Goal: Task Accomplishment & Management: Manage account settings

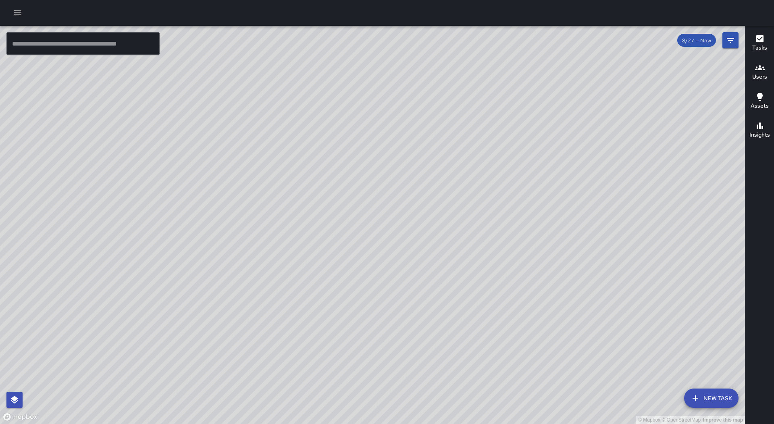
click at [10, 7] on div at bounding box center [387, 13] width 774 height 26
click at [19, 11] on icon "button" at bounding box center [18, 13] width 10 height 10
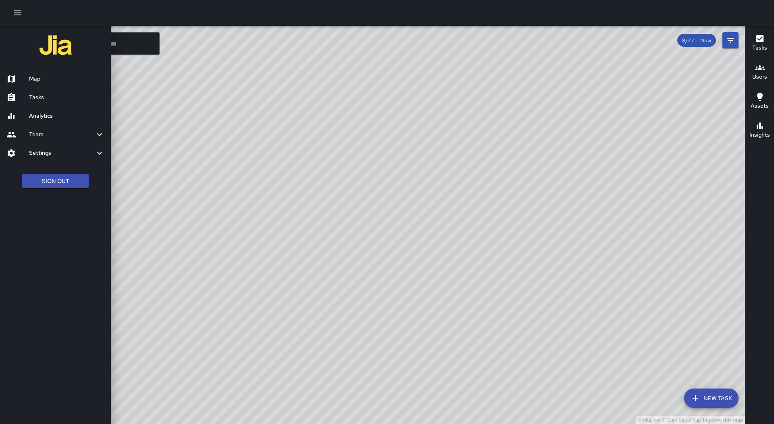
click at [56, 93] on h6 "Tasks" at bounding box center [66, 97] width 75 height 9
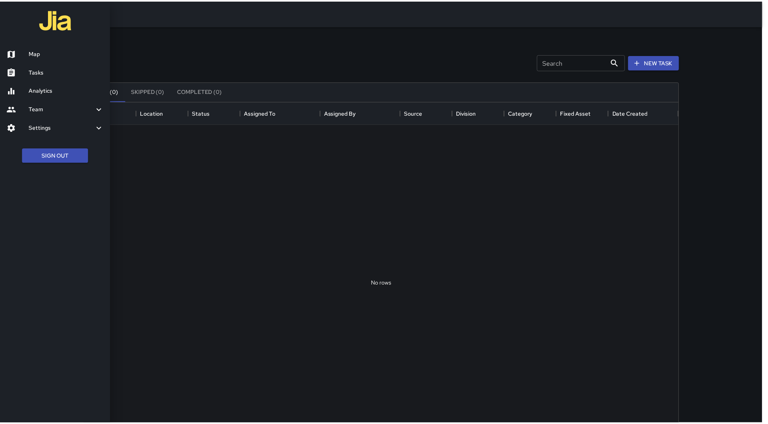
scroll to position [336, 593]
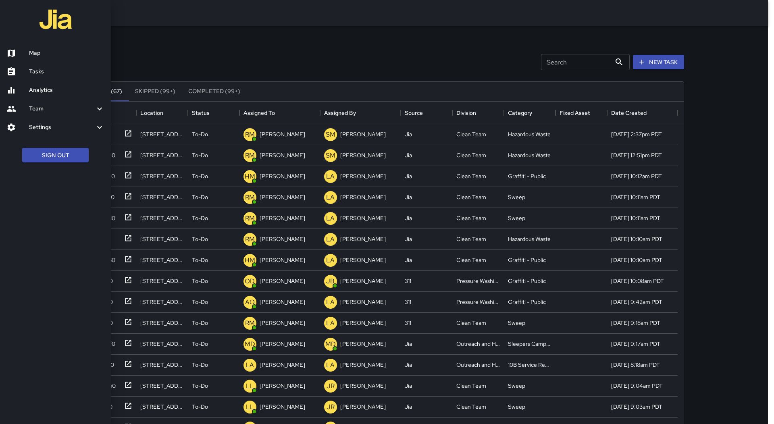
click at [296, 109] on div at bounding box center [387, 212] width 774 height 424
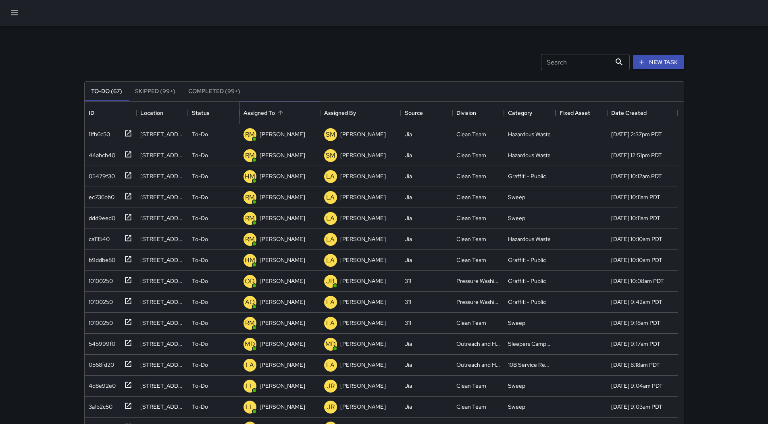
click at [286, 114] on div "Assigned To" at bounding box center [280, 113] width 73 height 23
click at [110, 136] on div "196dead0" at bounding box center [100, 132] width 28 height 11
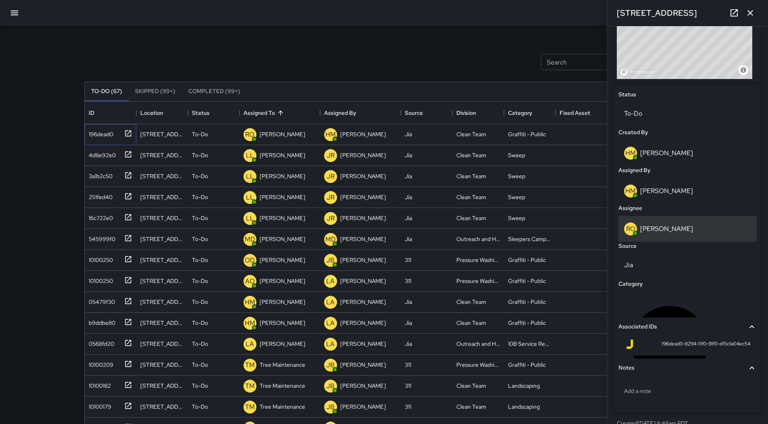
scroll to position [335, 0]
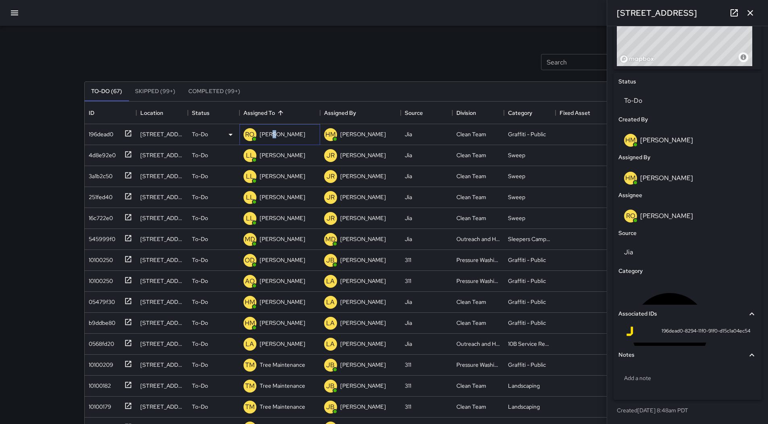
click at [272, 137] on p "[PERSON_NAME]" at bounding box center [283, 134] width 46 height 8
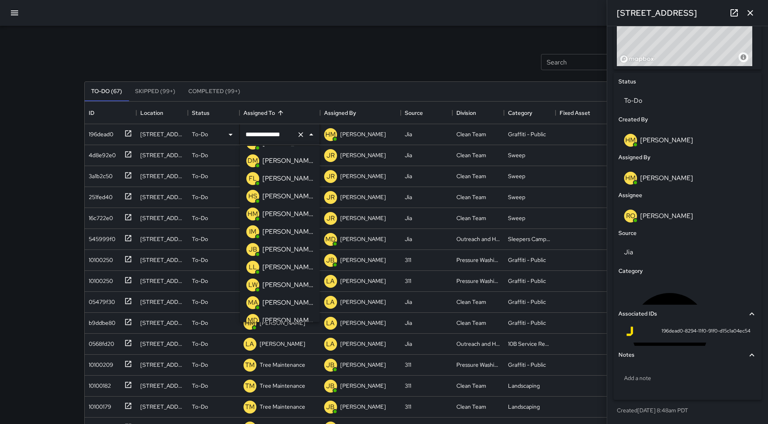
scroll to position [30, 0]
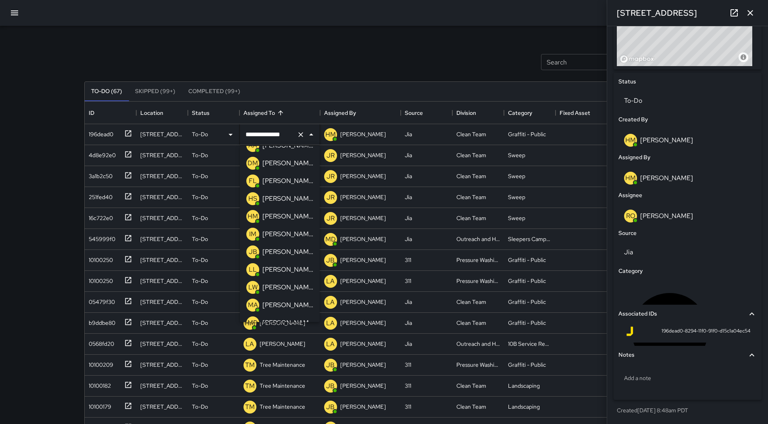
click at [294, 286] on p "[PERSON_NAME][US_STATE]" at bounding box center [288, 288] width 51 height 10
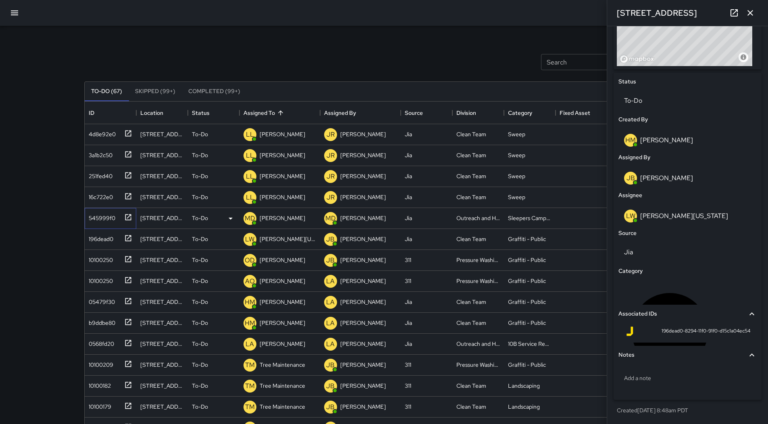
click at [109, 218] on div "545999f0" at bounding box center [101, 216] width 30 height 11
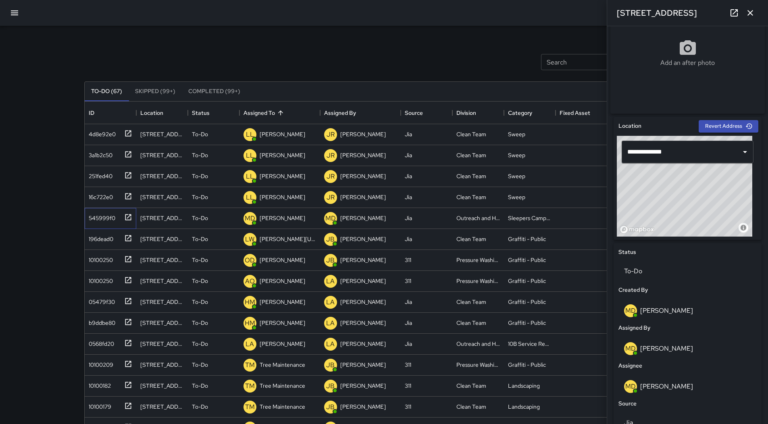
scroll to position [282, 0]
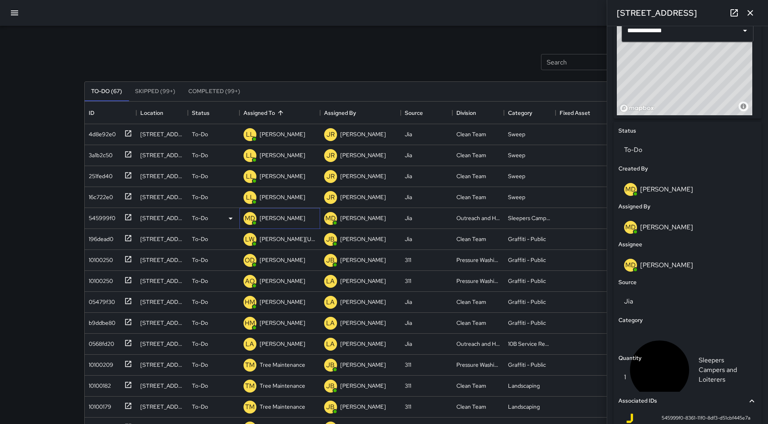
click at [277, 215] on p "[PERSON_NAME]" at bounding box center [283, 218] width 46 height 8
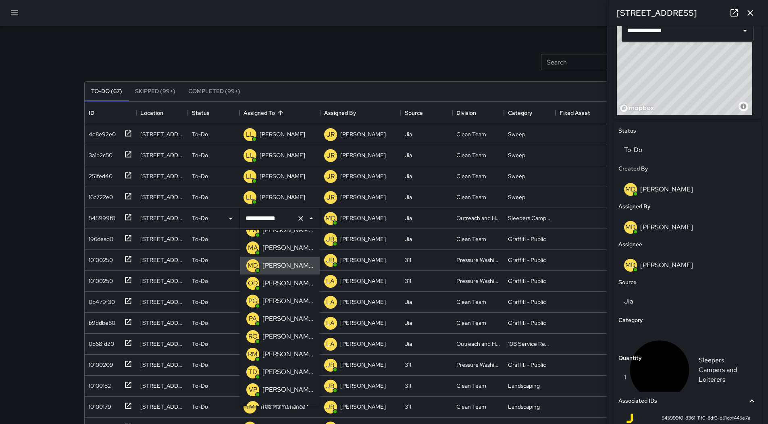
scroll to position [121, 0]
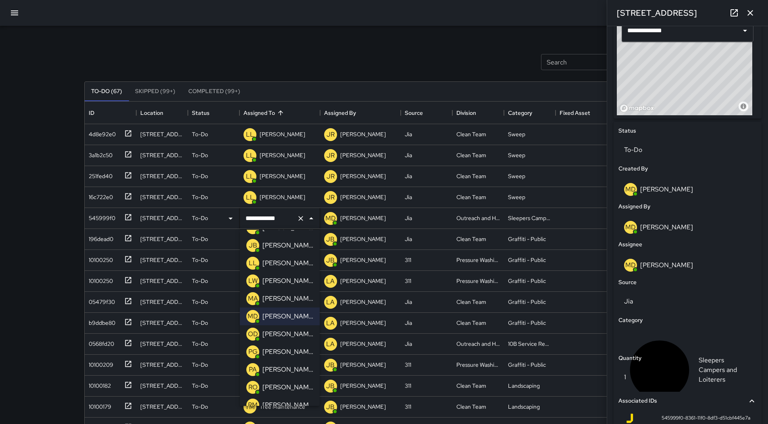
click at [288, 285] on p "[PERSON_NAME][US_STATE]" at bounding box center [288, 281] width 51 height 10
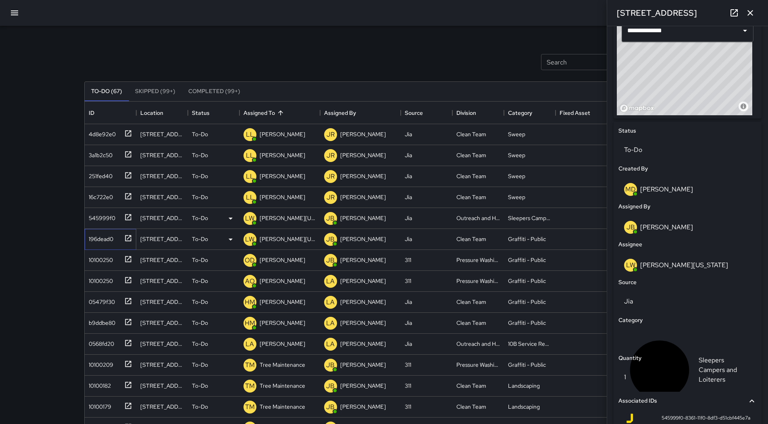
click at [96, 241] on div "196dead0" at bounding box center [100, 237] width 28 height 11
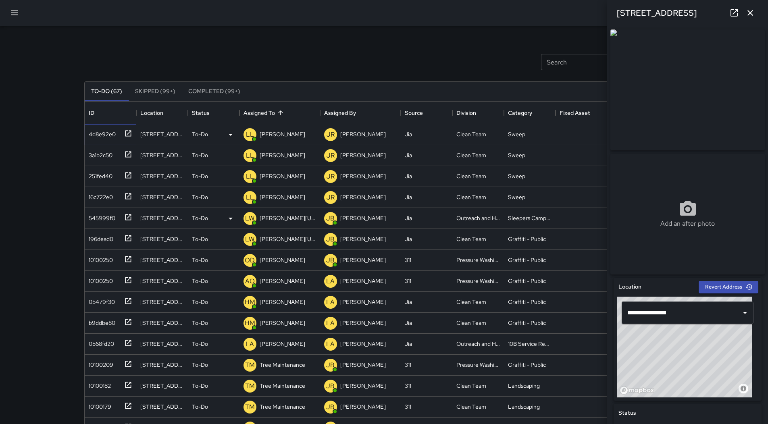
click at [111, 136] on div "4d8e92e0" at bounding box center [101, 132] width 30 height 11
click at [100, 156] on div "3a1b2c50" at bounding box center [99, 153] width 27 height 11
click at [118, 137] on div "4d8e92e0" at bounding box center [109, 132] width 47 height 13
type input "**********"
click at [117, 159] on div "3a1b2c50" at bounding box center [109, 153] width 47 height 13
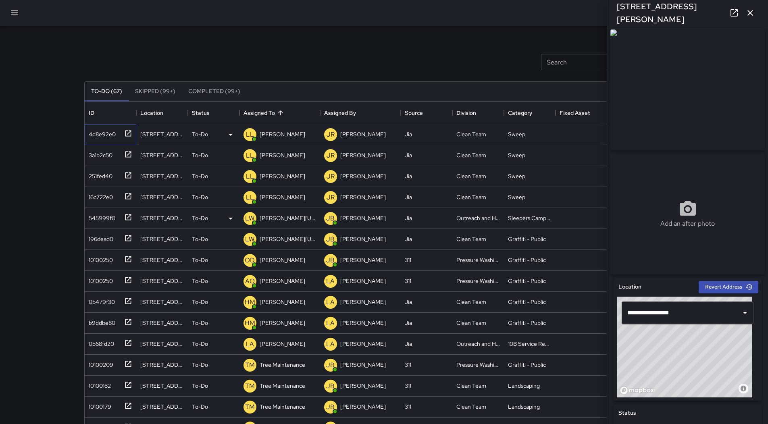
click at [114, 139] on div "4d8e92e0" at bounding box center [109, 132] width 47 height 13
click at [116, 155] on div "3a1b2c50" at bounding box center [109, 153] width 47 height 13
click at [116, 179] on div "251fed40" at bounding box center [109, 174] width 47 height 13
click at [118, 198] on div "16c722e0" at bounding box center [109, 195] width 47 height 13
type input "**********"
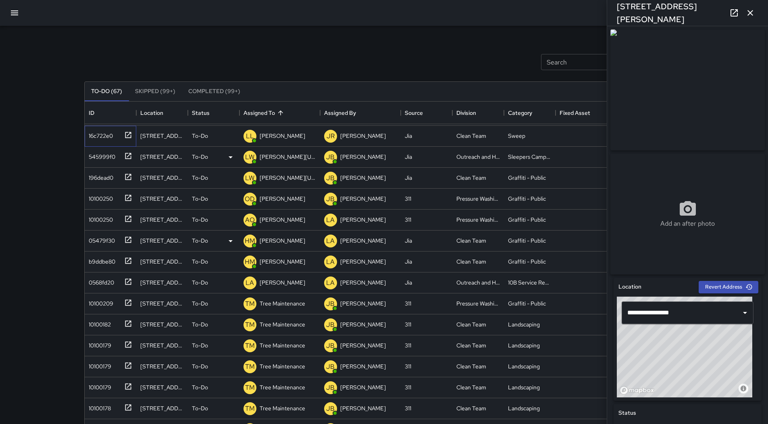
scroll to position [81, 0]
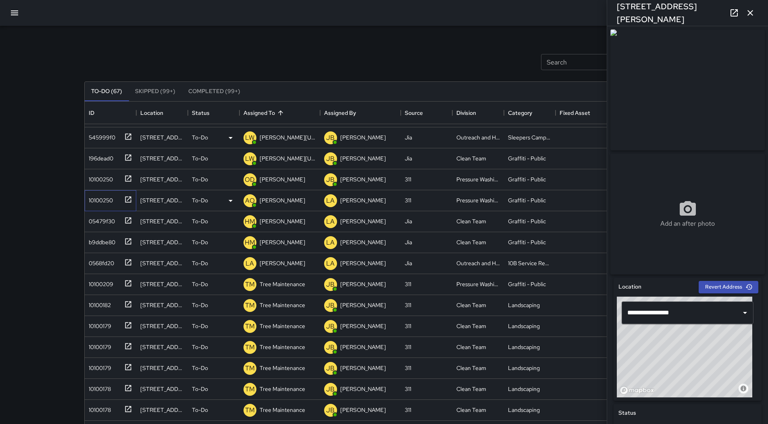
click at [110, 196] on div "10100250" at bounding box center [99, 198] width 27 height 11
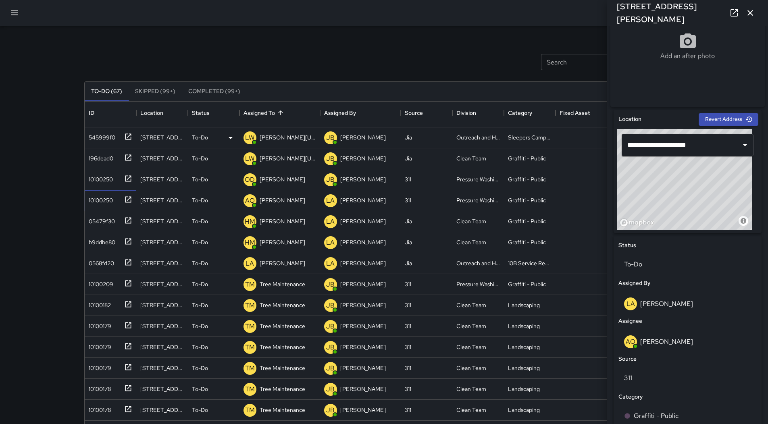
scroll to position [242, 0]
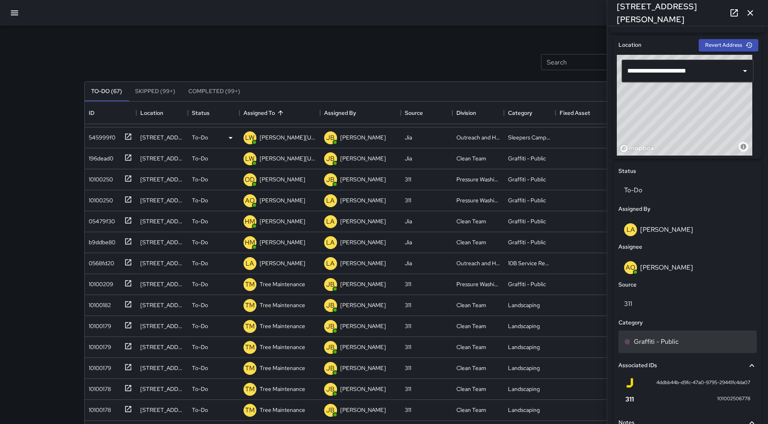
click at [687, 341] on div "Graffiti - Public" at bounding box center [687, 342] width 127 height 10
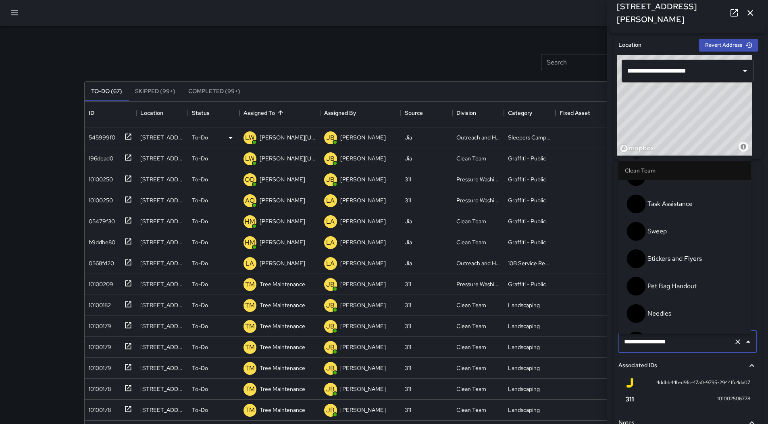
scroll to position [16, 0]
click at [692, 420] on span "Graffiti - Public" at bounding box center [696, 425] width 97 height 10
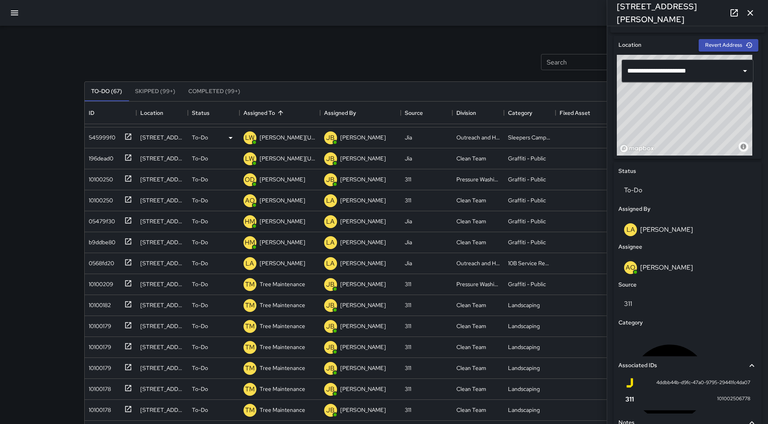
click at [756, 12] on button "button" at bounding box center [751, 13] width 16 height 16
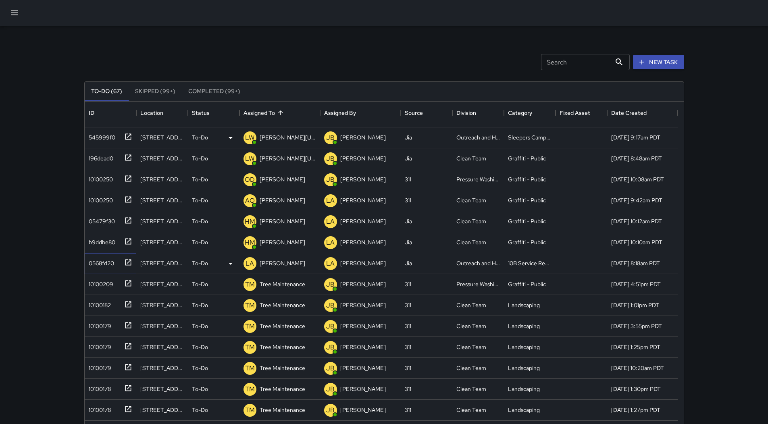
drag, startPoint x: 96, startPoint y: 268, endPoint x: 109, endPoint y: 268, distance: 12.9
click at [97, 268] on div "0568fd20" at bounding box center [109, 261] width 47 height 13
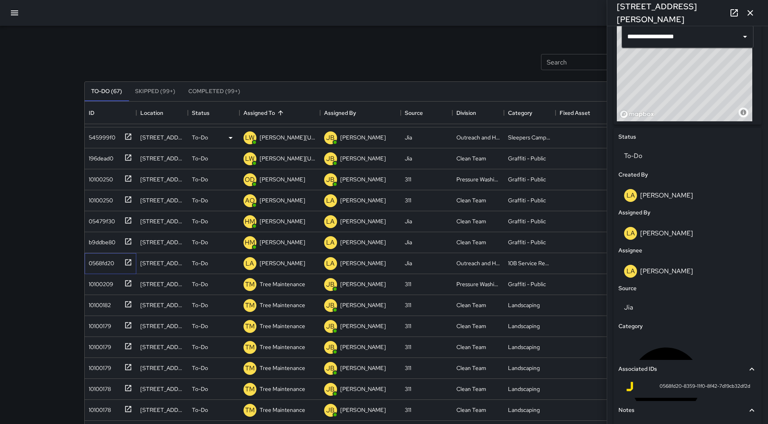
scroll to position [282, 0]
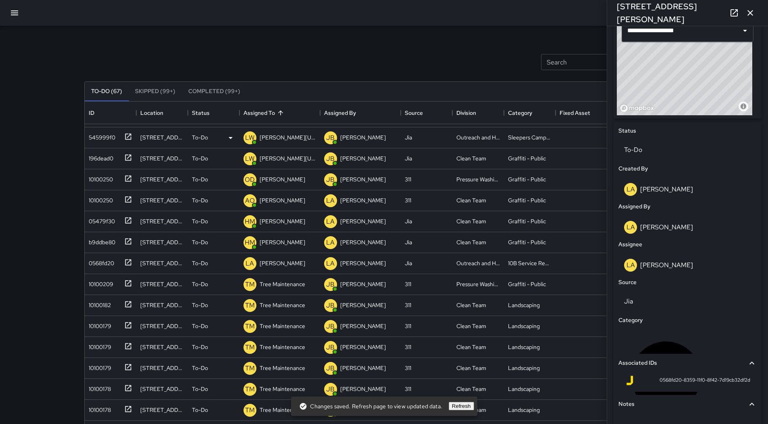
click at [751, 19] on button "button" at bounding box center [751, 13] width 16 height 16
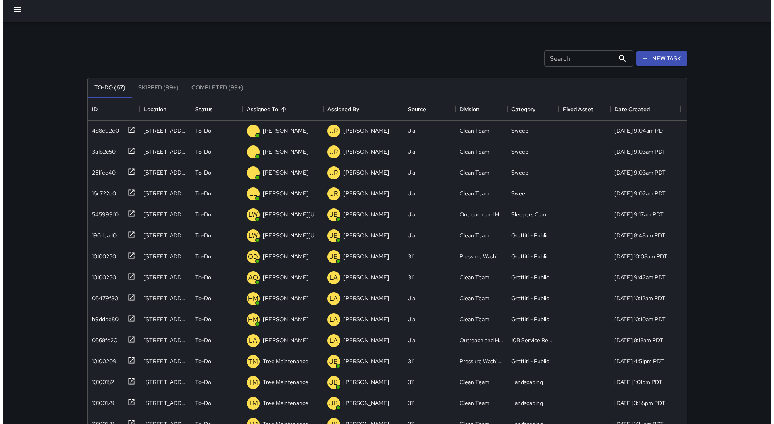
scroll to position [0, 0]
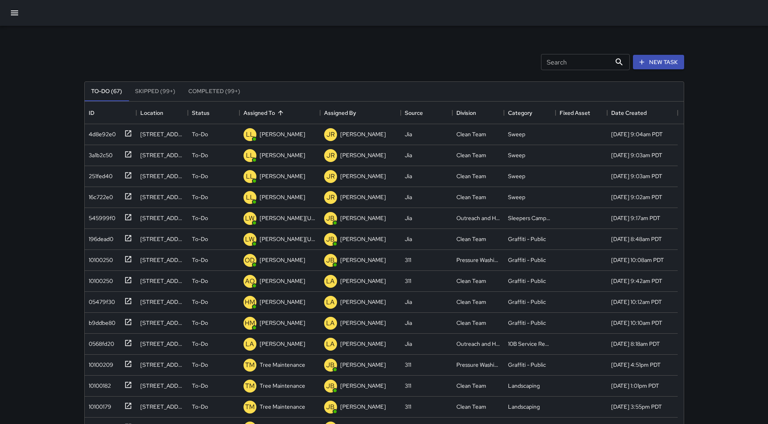
click at [13, 9] on icon "button" at bounding box center [15, 13] width 10 height 10
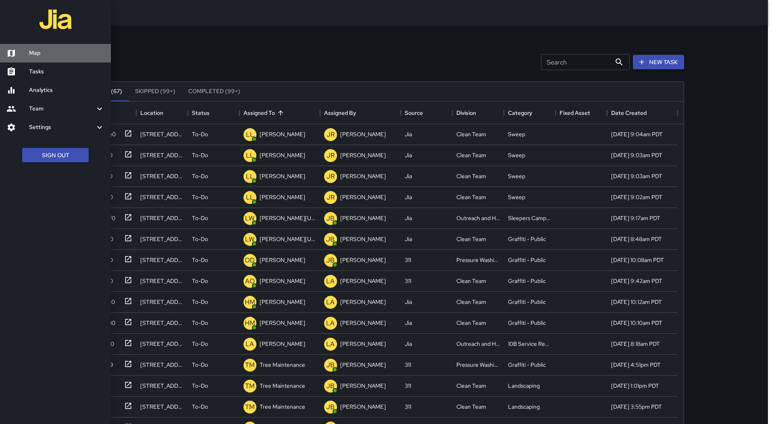
click at [31, 61] on link "Map" at bounding box center [55, 53] width 111 height 19
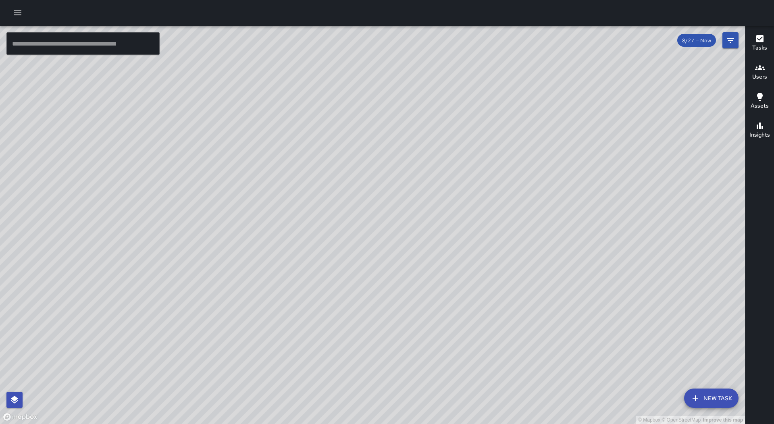
click at [19, 17] on icon "button" at bounding box center [18, 13] width 10 height 10
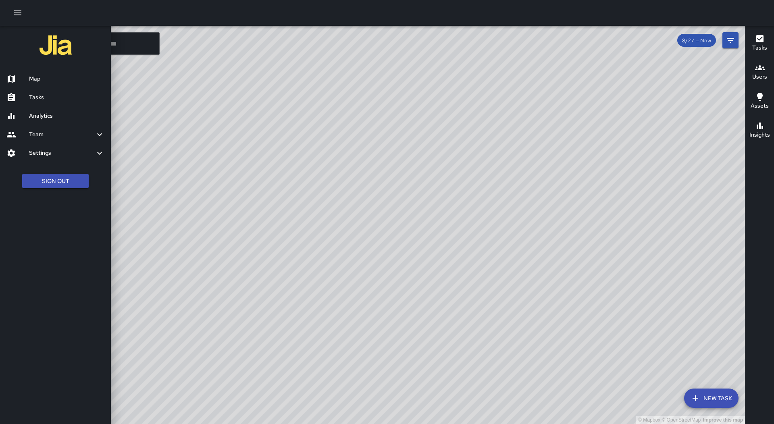
click at [59, 98] on h6 "Tasks" at bounding box center [66, 97] width 75 height 9
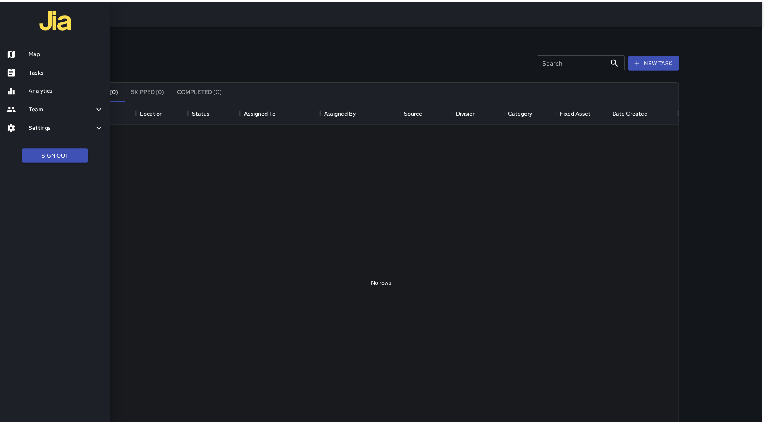
scroll to position [336, 593]
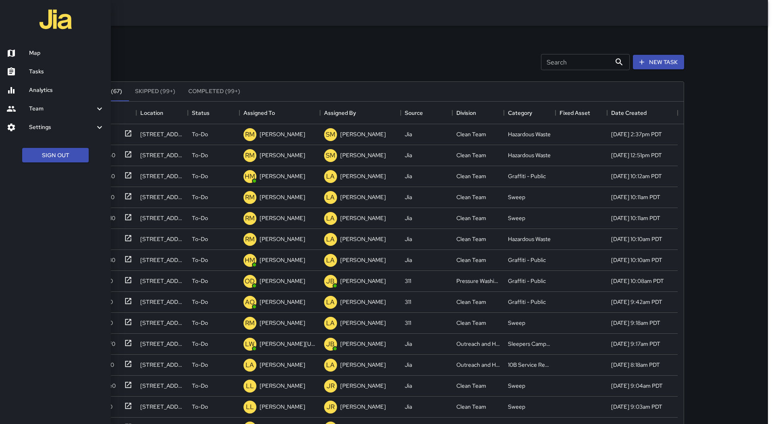
click at [293, 112] on div at bounding box center [387, 212] width 774 height 424
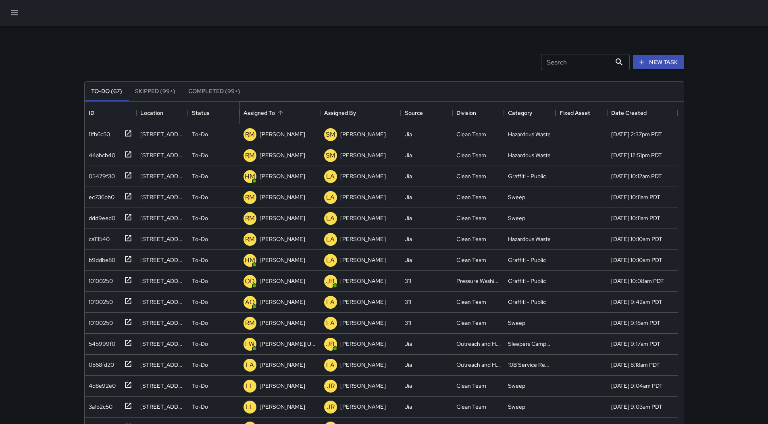
click at [287, 113] on div "Assigned To" at bounding box center [280, 113] width 73 height 23
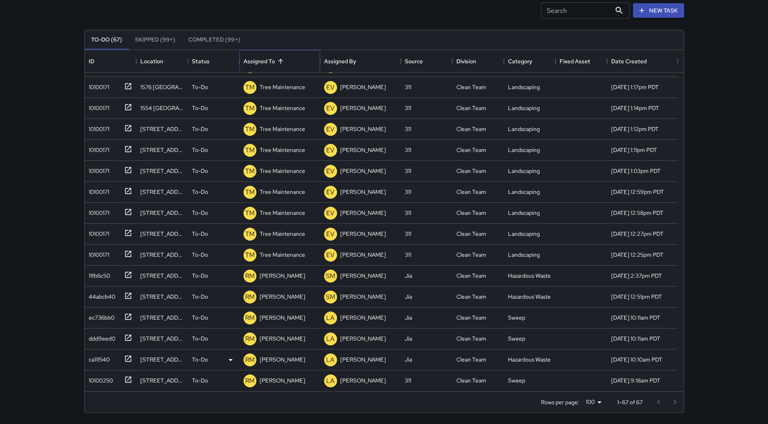
scroll to position [52, 0]
click at [107, 275] on div "11fb6c50" at bounding box center [98, 273] width 25 height 11
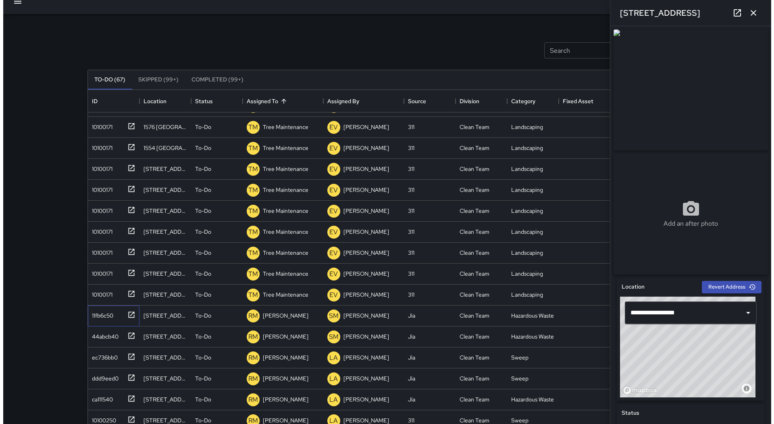
scroll to position [0, 0]
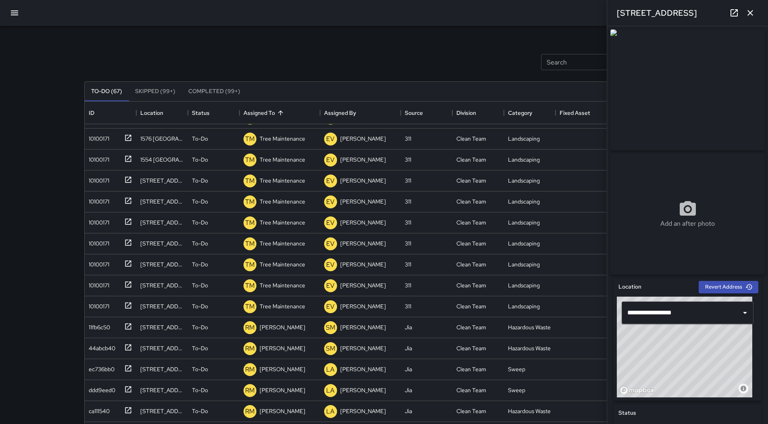
click at [10, 11] on icon "button" at bounding box center [15, 13] width 10 height 10
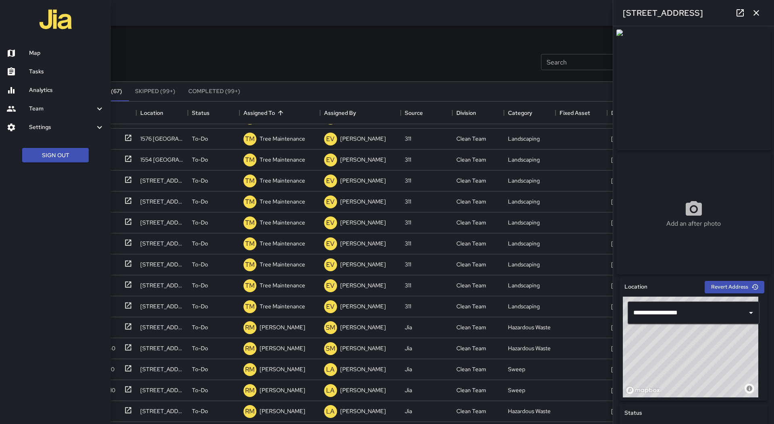
click at [32, 48] on link "Map" at bounding box center [55, 53] width 111 height 19
